Goal: Book appointment/travel/reservation

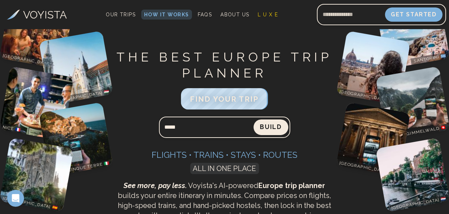
type input "*****"
click at [267, 128] on button "Build" at bounding box center [270, 127] width 33 height 15
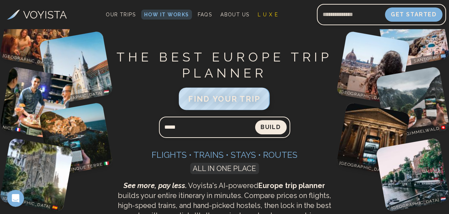
click at [235, 102] on span "FIND YOUR TRIP" at bounding box center [224, 98] width 72 height 9
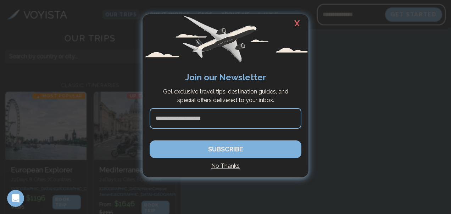
click at [301, 22] on h2 "X" at bounding box center [297, 23] width 23 height 18
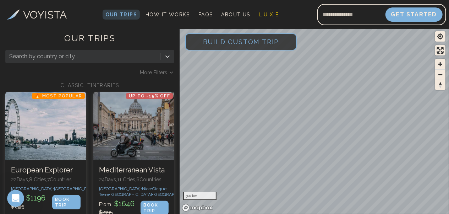
click at [278, 39] on span "Build Custom Trip" at bounding box center [241, 42] width 99 height 30
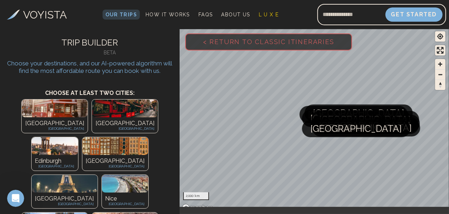
click at [126, 156] on p "[GEOGRAPHIC_DATA]" at bounding box center [115, 160] width 59 height 9
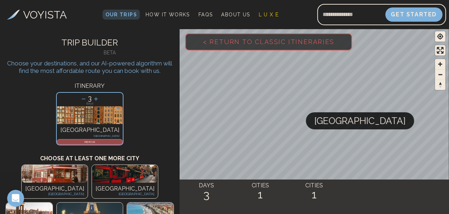
click at [204, 199] on h2 "3" at bounding box center [206, 194] width 54 height 13
click at [314, 196] on h2 "1" at bounding box center [314, 194] width 54 height 13
click at [99, 98] on icon at bounding box center [95, 98] width 7 height 7
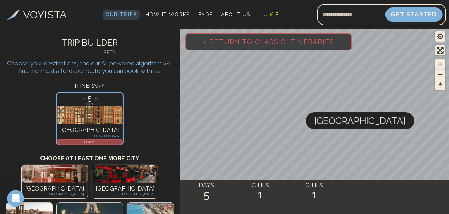
click at [99, 98] on icon at bounding box center [95, 98] width 7 height 7
click at [425, 18] on button "Get Started" at bounding box center [414, 14] width 60 height 15
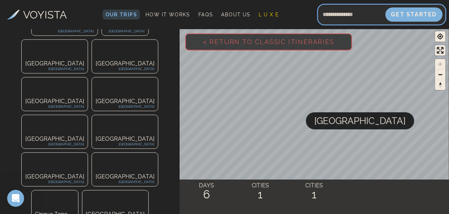
scroll to position [387, 0]
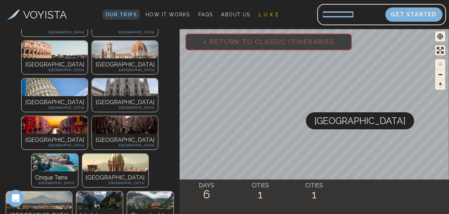
click at [363, 22] on div at bounding box center [351, 14] width 68 height 17
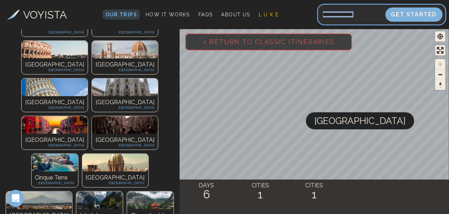
click at [363, 22] on input "Email address" at bounding box center [351, 14] width 68 height 17
type input "**********"
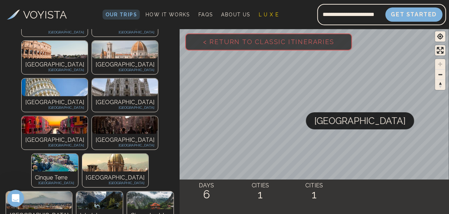
click at [423, 7] on div at bounding box center [381, 14] width 129 height 21
click at [420, 11] on button "Get Started" at bounding box center [414, 14] width 60 height 15
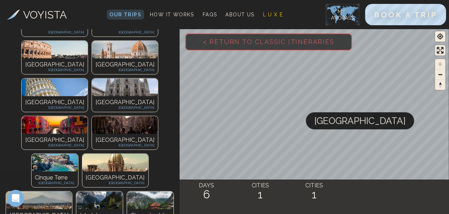
click at [420, 11] on span "BOOK A TRIP" at bounding box center [405, 14] width 63 height 9
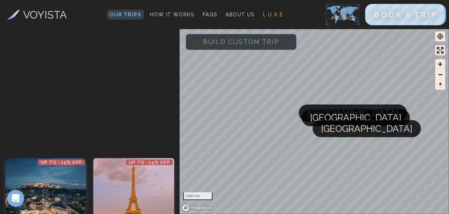
scroll to position [574, 0]
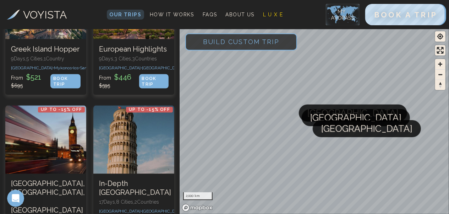
click at [281, 41] on span "Build Custom Trip" at bounding box center [241, 42] width 99 height 30
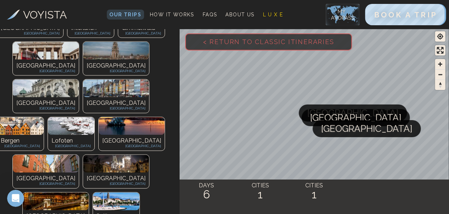
scroll to position [387, 0]
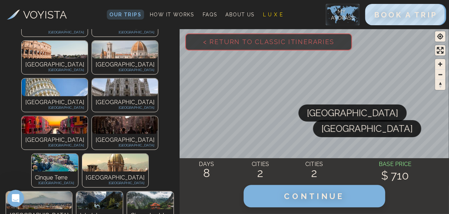
click at [299, 192] on span "CONTINUE" at bounding box center [314, 195] width 61 height 9
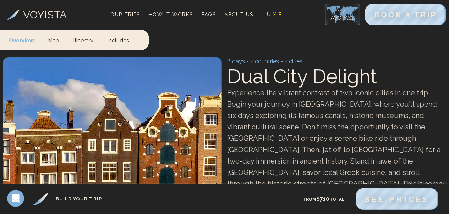
click at [86, 44] on link "Itinerary" at bounding box center [83, 39] width 34 height 21
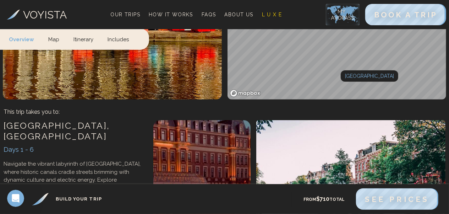
scroll to position [253, 0]
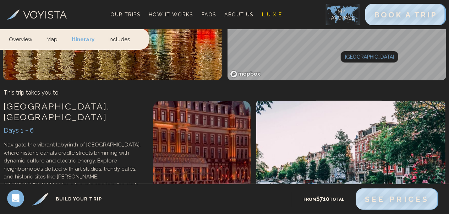
click at [86, 44] on link "Itinerary" at bounding box center [83, 38] width 37 height 21
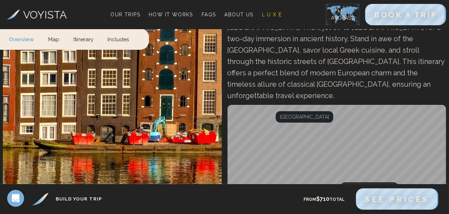
scroll to position [0, 0]
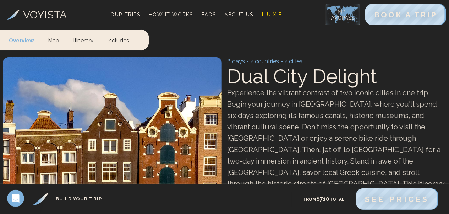
click at [83, 37] on link "Itinerary" at bounding box center [83, 39] width 34 height 21
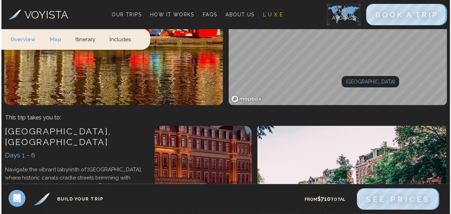
scroll to position [253, 0]
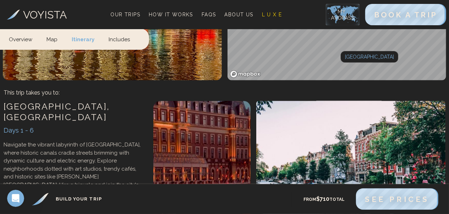
click at [59, 199] on h3 "Build Your Trip" at bounding box center [79, 198] width 46 height 7
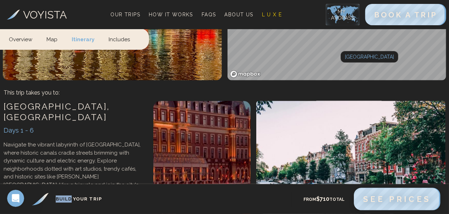
click at [366, 197] on span "See Prices" at bounding box center [397, 198] width 68 height 9
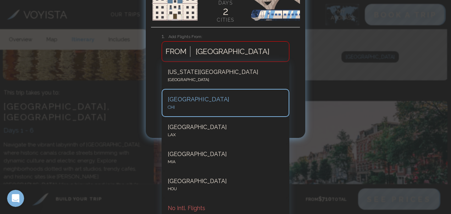
click at [230, 62] on div "6 results available. Use Up and Down to choose options, press Enter to select t…" at bounding box center [226, 51] width 128 height 21
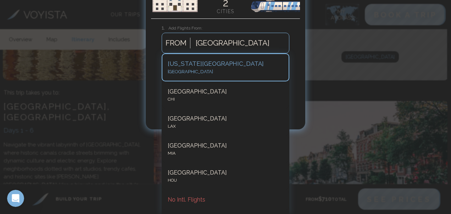
type input "*"
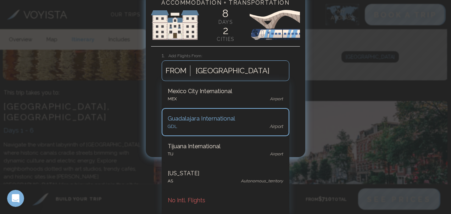
scroll to position [0, 0]
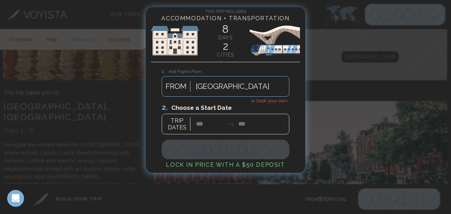
drag, startPoint x: 217, startPoint y: 73, endPoint x: 220, endPoint y: 121, distance: 48.0
click at [220, 121] on div "1. Add Flights From: [GEOGRAPHIC_DATA] FROM or book your own 2. Choose a Start …" at bounding box center [226, 104] width 128 height 65
click at [213, 129] on div at bounding box center [226, 119] width 128 height 32
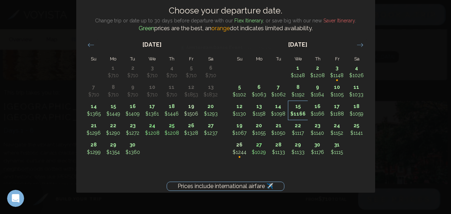
click at [303, 109] on p "15" at bounding box center [298, 106] width 19 height 7
type input "********"
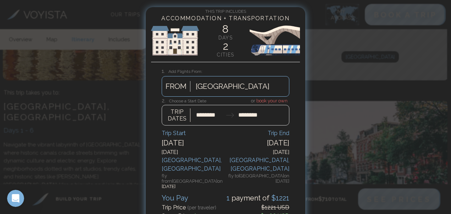
click at [249, 112] on div at bounding box center [226, 111] width 128 height 28
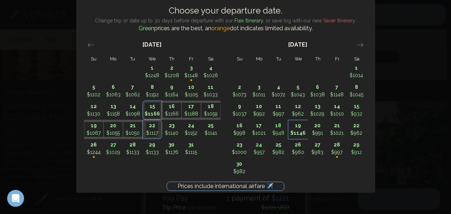
click at [300, 131] on p "$1146" at bounding box center [298, 132] width 19 height 7
type input "********"
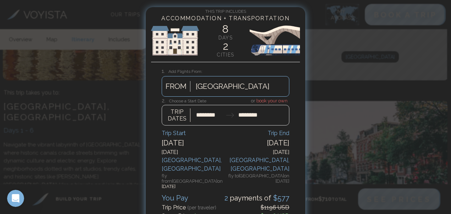
click at [173, 131] on div "Trip Start" at bounding box center [194, 133] width 64 height 9
click at [265, 161] on div "[GEOGRAPHIC_DATA] , [GEOGRAPHIC_DATA]" at bounding box center [258, 164] width 64 height 17
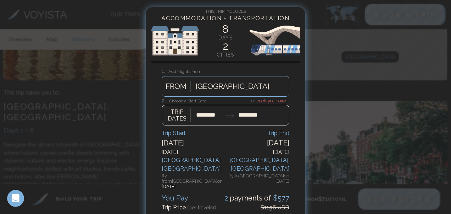
click at [233, 192] on div "2 payment s of $ 577" at bounding box center [257, 197] width 65 height 11
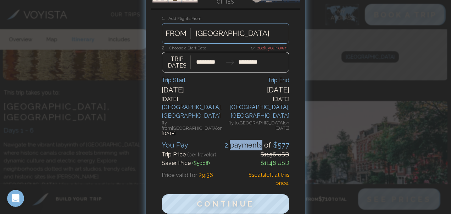
scroll to position [53, 0]
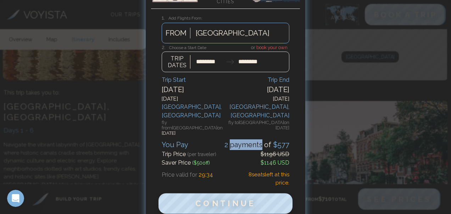
click at [201, 199] on span "Continue" at bounding box center [225, 203] width 61 height 9
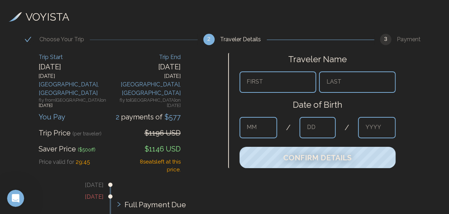
click at [54, 21] on h3 "VOYISTA" at bounding box center [48, 17] width 44 height 16
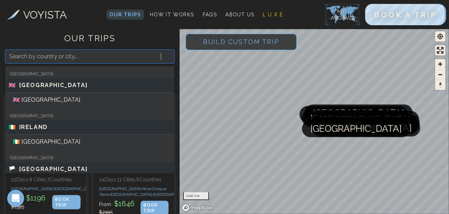
click at [168, 54] on icon at bounding box center [167, 56] width 7 height 7
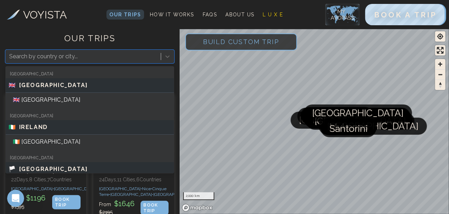
type input "*"
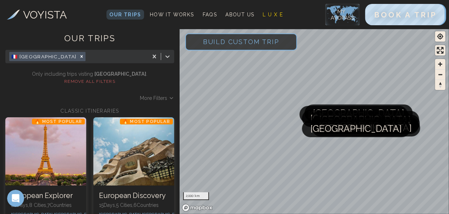
click at [270, 43] on span "Build Custom Trip" at bounding box center [241, 42] width 99 height 30
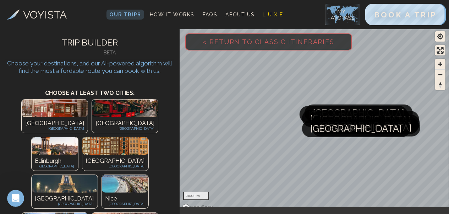
click at [98, 175] on img at bounding box center [65, 184] width 66 height 18
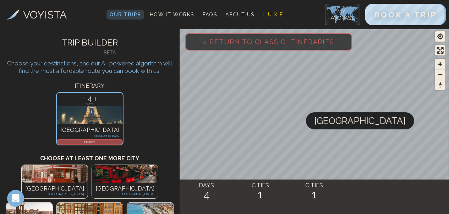
click at [96, 96] on icon at bounding box center [95, 98] width 7 height 7
click at [326, 40] on span "< Return to Classic Itineraries" at bounding box center [269, 42] width 154 height 30
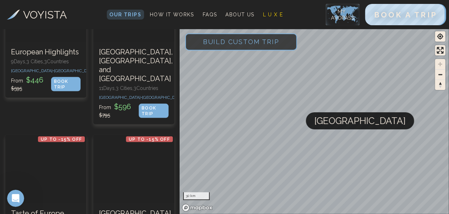
scroll to position [532, 0]
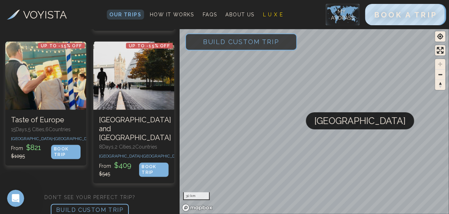
click at [286, 46] on span "Build Custom Trip" at bounding box center [241, 42] width 99 height 30
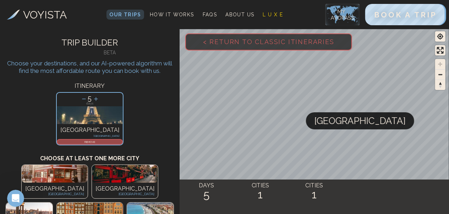
click at [90, 38] on h2 "TRIP BUILDER" at bounding box center [89, 42] width 169 height 13
click at [338, 18] on img at bounding box center [342, 14] width 34 height 21
